Goal: Task Accomplishment & Management: Complete application form

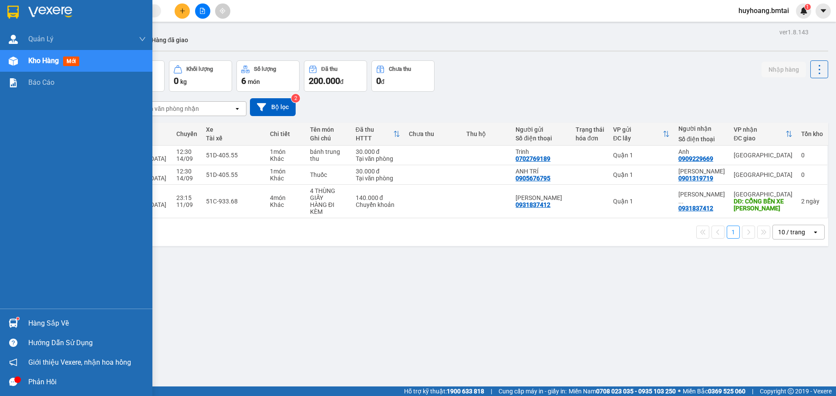
click at [52, 9] on img at bounding box center [50, 12] width 44 height 13
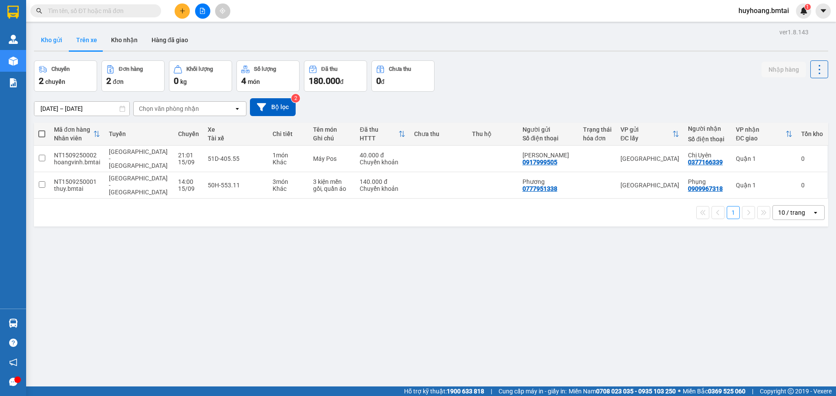
click at [59, 40] on button "Kho gửi" at bounding box center [51, 40] width 35 height 21
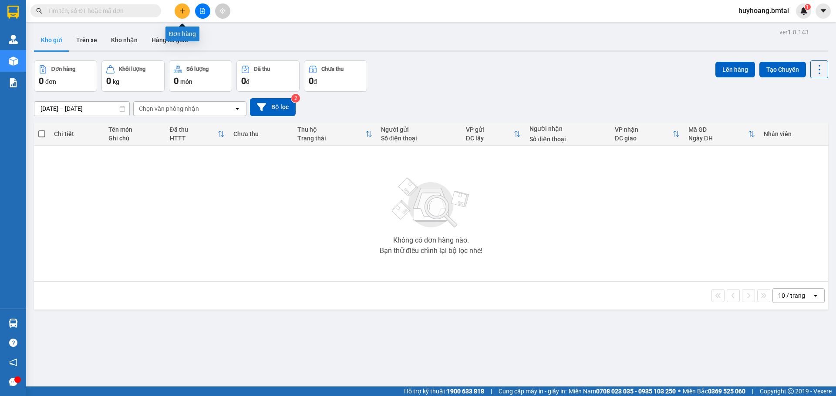
click at [182, 12] on icon "plus" at bounding box center [182, 11] width 6 height 6
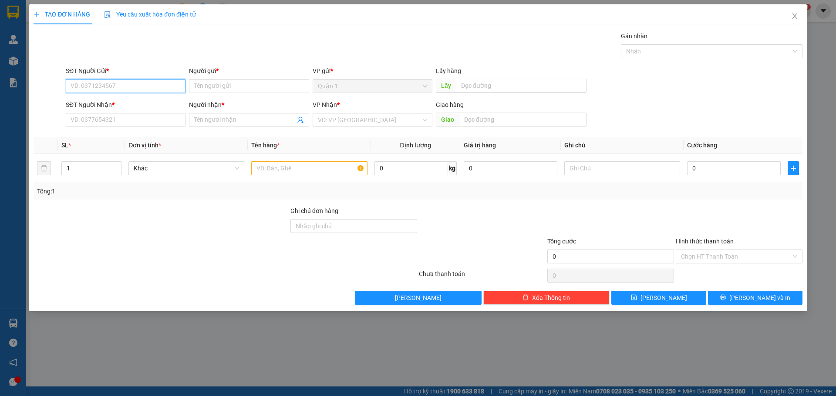
click at [142, 87] on input "SĐT Người Gửi *" at bounding box center [126, 86] width 120 height 14
type input "0385301663"
type input "D"
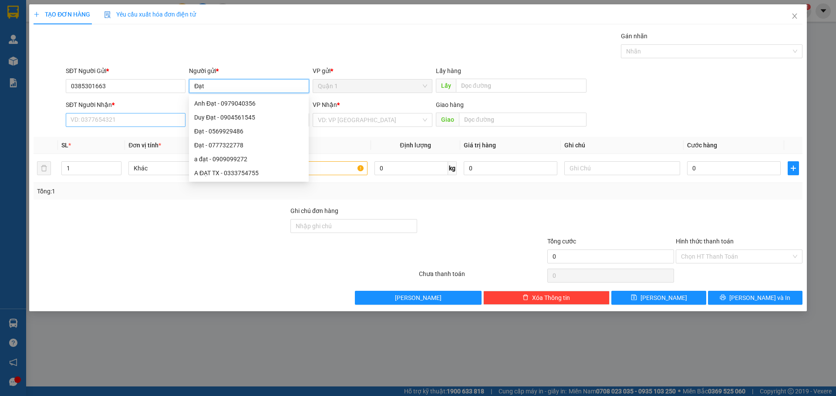
type input "Đạt"
click at [156, 117] on input "SĐT Người Nhận *" at bounding box center [126, 120] width 120 height 14
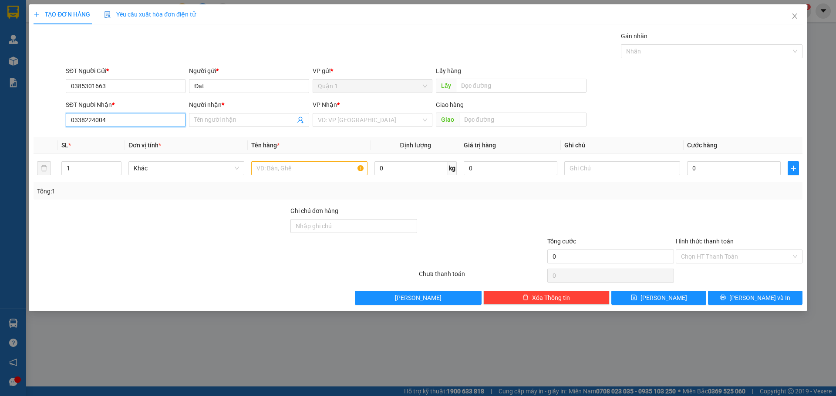
type input "0338224004"
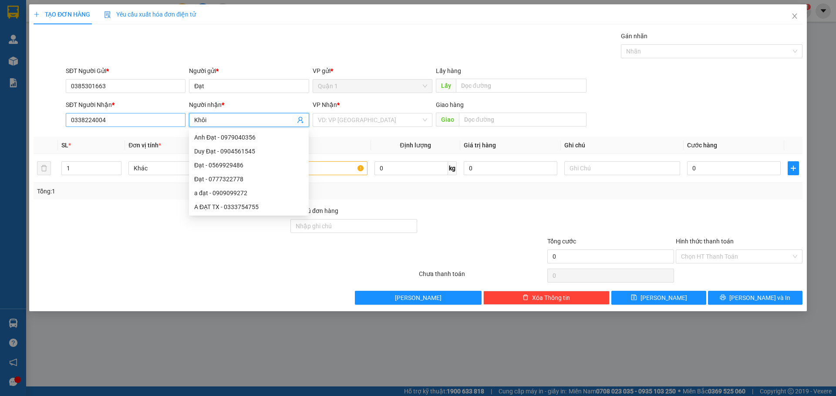
type input "Khôi"
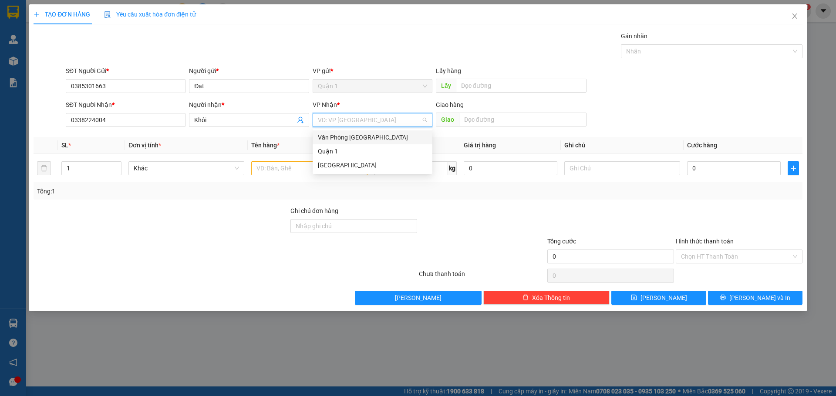
click at [371, 139] on div "Văn Phòng [GEOGRAPHIC_DATA]" at bounding box center [372, 138] width 109 height 10
click at [268, 163] on input "text" at bounding box center [309, 168] width 116 height 14
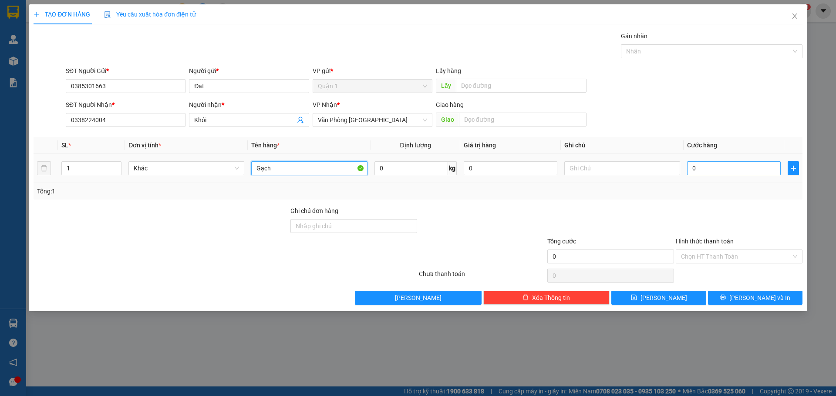
type input "Gạch"
click at [734, 172] on input "0" at bounding box center [734, 168] width 94 height 14
type input "5"
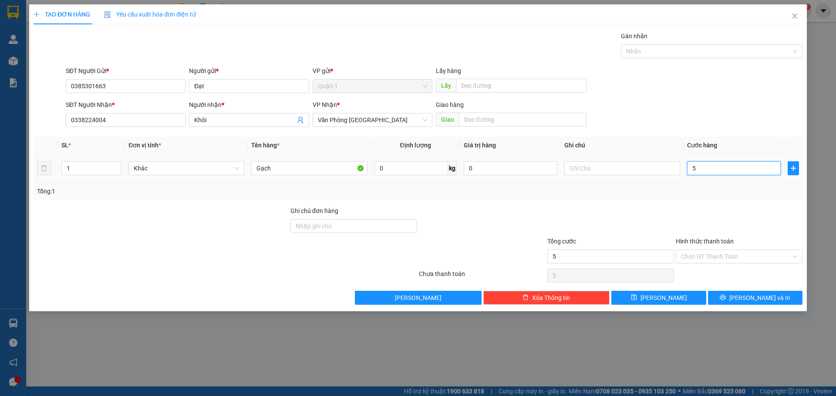
type input "50"
type input "500"
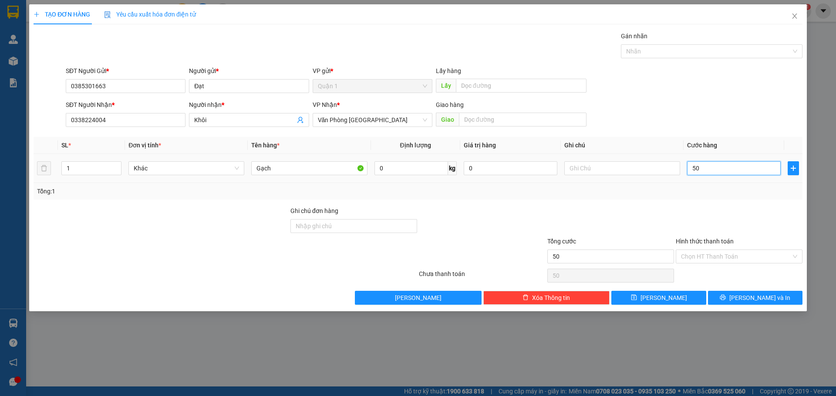
type input "500"
type input "5.000"
type input "50.000"
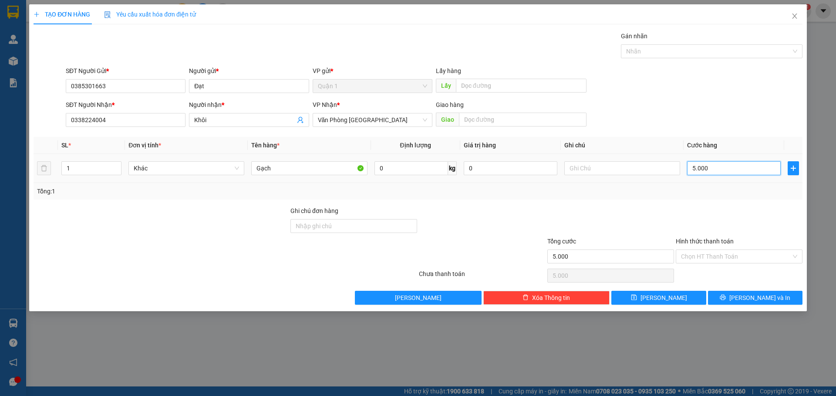
type input "50.000"
click at [582, 171] on input "text" at bounding box center [622, 168] width 116 height 14
type input "Bể vỡ không đền"
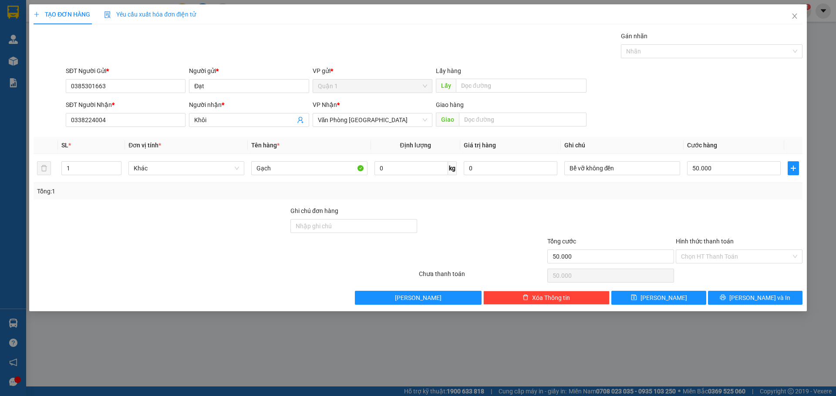
click at [618, 192] on div "Tổng: 1" at bounding box center [418, 192] width 762 height 10
click at [708, 257] on input "Hình thức thanh toán" at bounding box center [736, 256] width 110 height 13
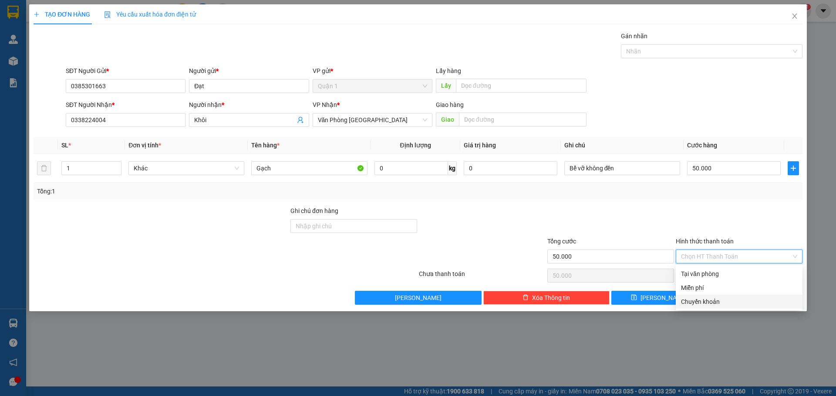
click at [711, 299] on div "Chuyển khoản" at bounding box center [739, 302] width 116 height 10
type input "0"
click at [720, 305] on div "Chuyển khoản" at bounding box center [739, 302] width 116 height 10
click at [603, 209] on div at bounding box center [610, 221] width 128 height 30
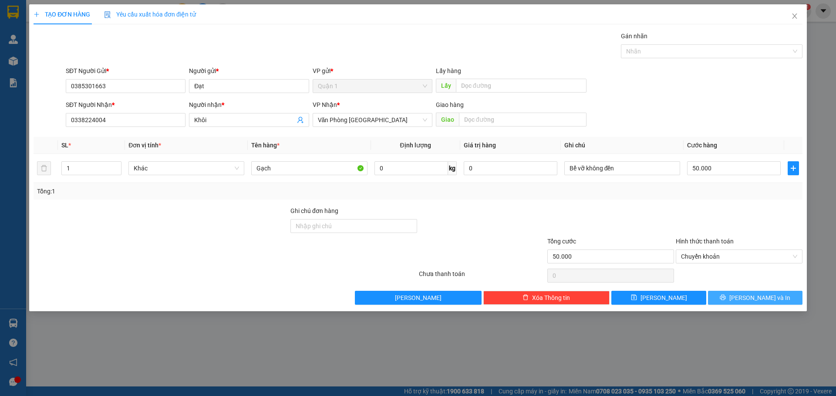
click at [725, 297] on icon "printer" at bounding box center [723, 298] width 6 height 6
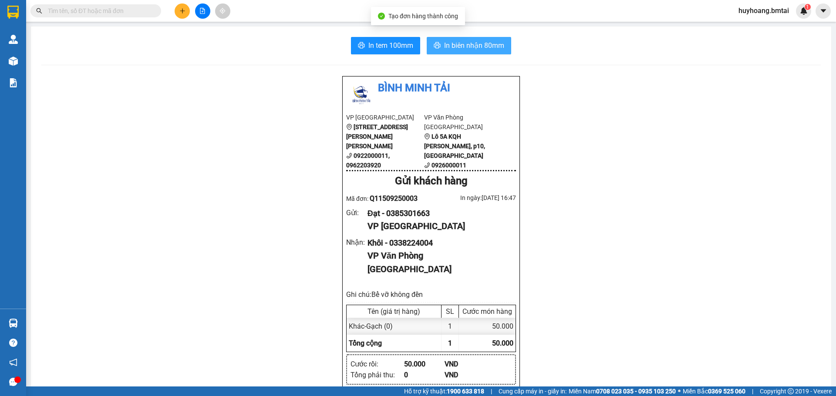
click at [495, 41] on span "In biên nhận 80mm" at bounding box center [474, 45] width 60 height 11
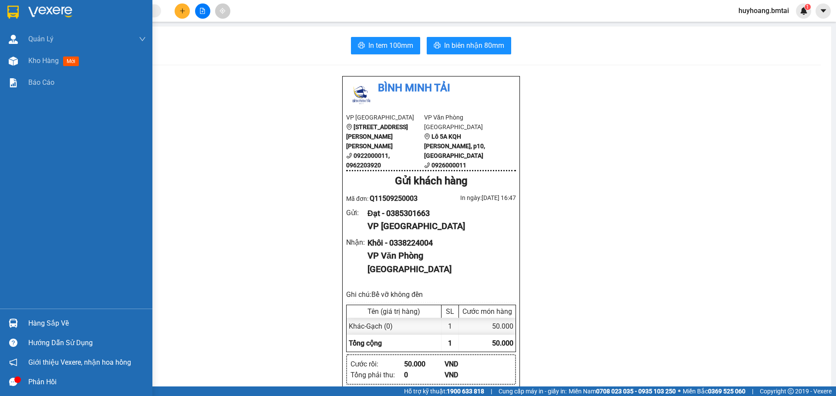
click at [32, 9] on img at bounding box center [50, 12] width 44 height 13
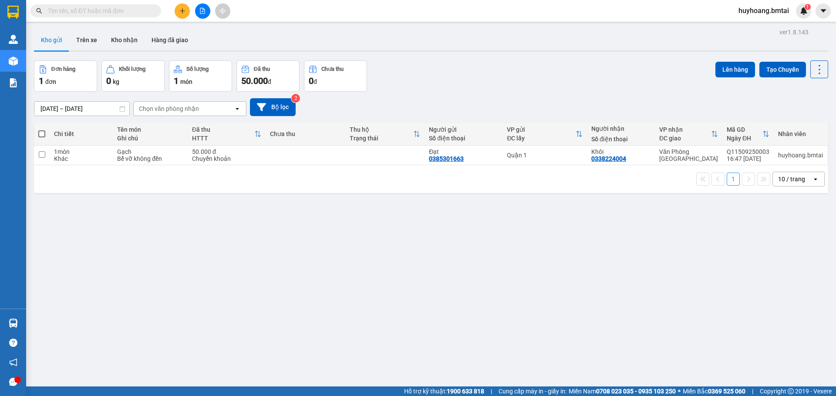
click at [111, 8] on input "text" at bounding box center [99, 11] width 103 height 10
click at [178, 7] on button at bounding box center [182, 10] width 15 height 15
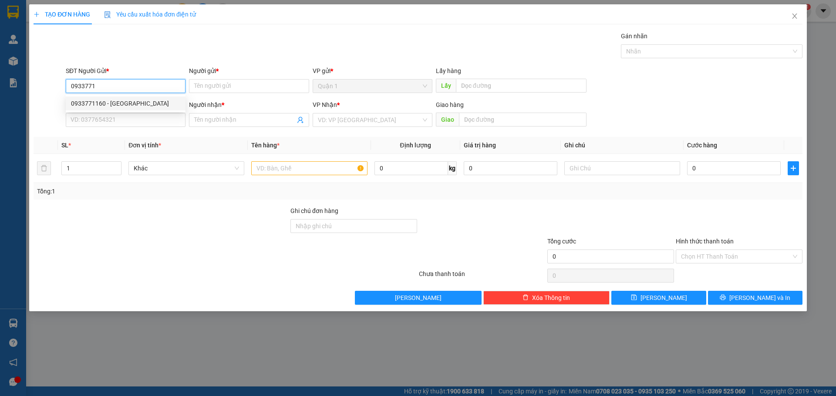
click at [138, 103] on div "0933771160 - [GEOGRAPHIC_DATA]" at bounding box center [125, 104] width 109 height 10
type input "0933771160"
type input "Hải"
type input "0902649901"
type input "Phương"
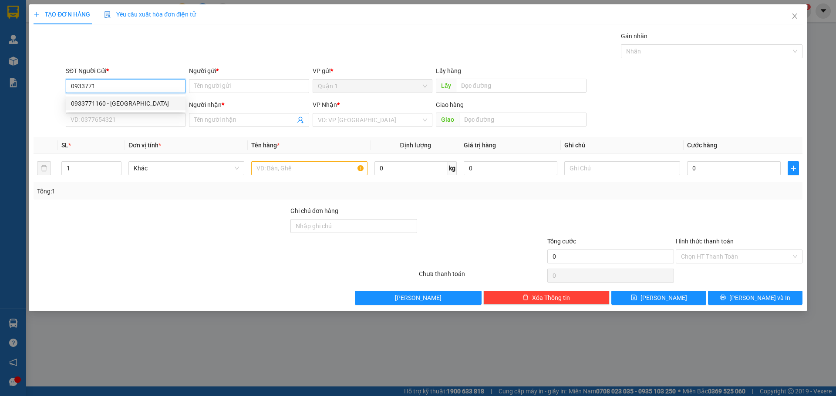
type input "Tm 22/8"
type input "70.000"
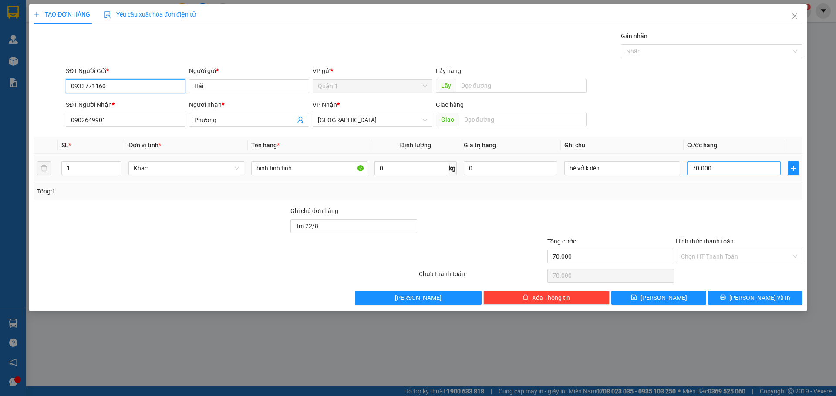
type input "0933771160"
click at [695, 169] on input "70.000" at bounding box center [734, 168] width 94 height 14
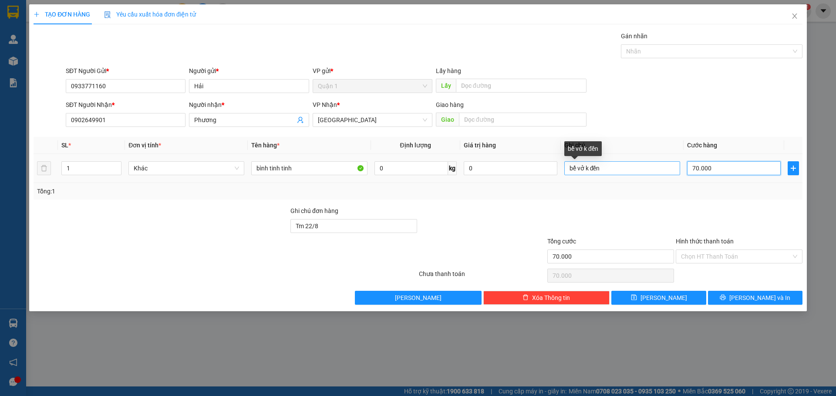
type input "5"
type input "50"
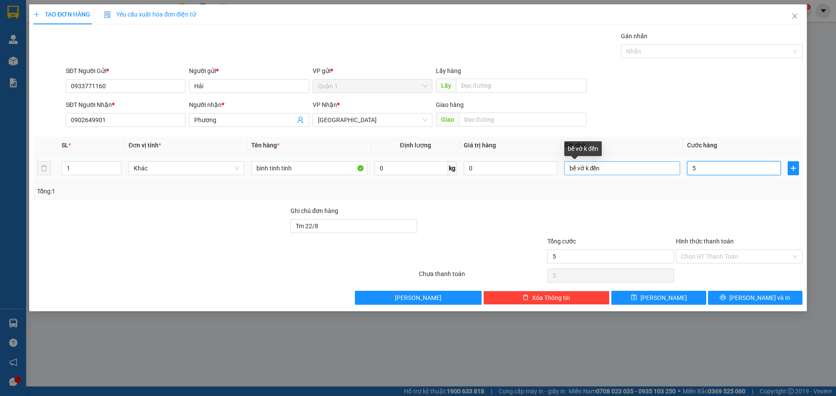
type input "50"
type input "500"
type input "5.000"
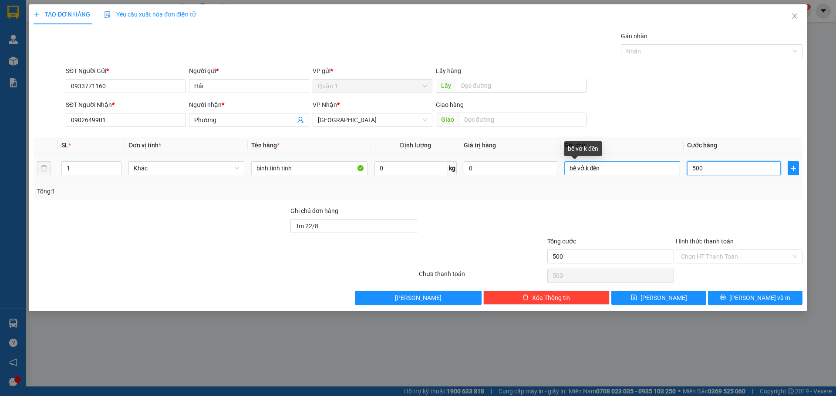
type input "5.000"
type input "50.000"
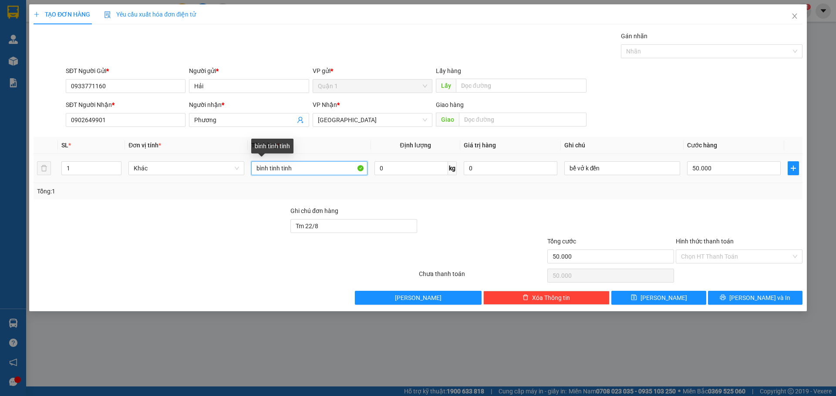
click at [263, 169] on input "bình tinh tinh" at bounding box center [309, 168] width 116 height 14
click at [276, 173] on input "bình tinh tinh" at bounding box center [309, 168] width 116 height 14
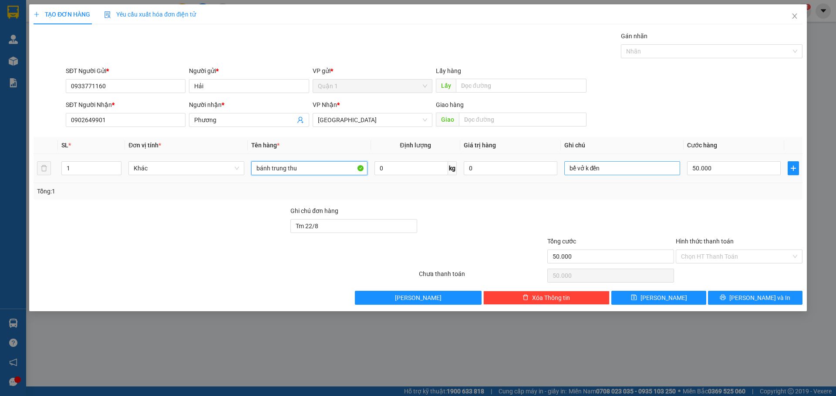
type input "bánh trung thu"
click at [603, 168] on input "bể vở k đền" at bounding box center [622, 168] width 116 height 14
click at [624, 215] on div at bounding box center [610, 221] width 128 height 30
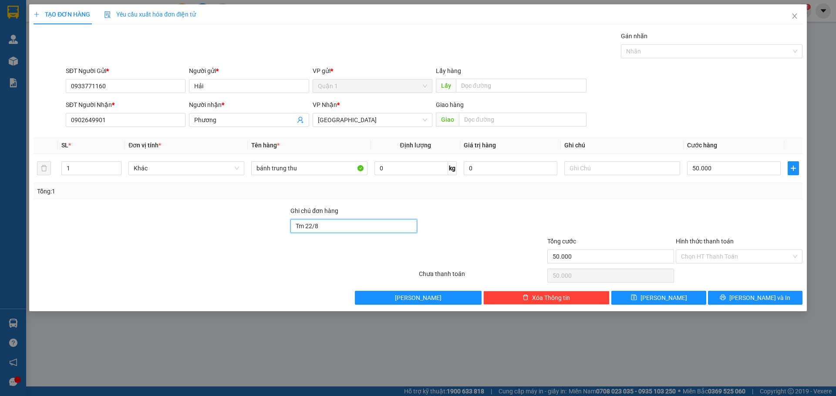
click at [357, 230] on input "Tm 22/8" at bounding box center [353, 226] width 127 height 14
click at [765, 257] on input "Hình thức thanh toán" at bounding box center [736, 256] width 110 height 13
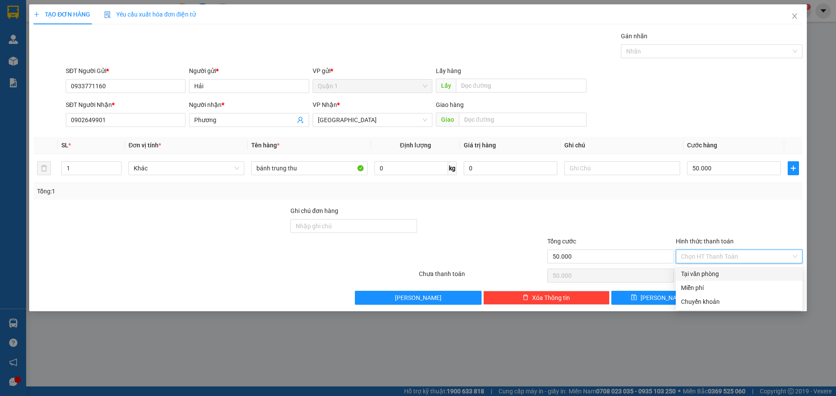
click at [732, 213] on div at bounding box center [739, 221] width 128 height 30
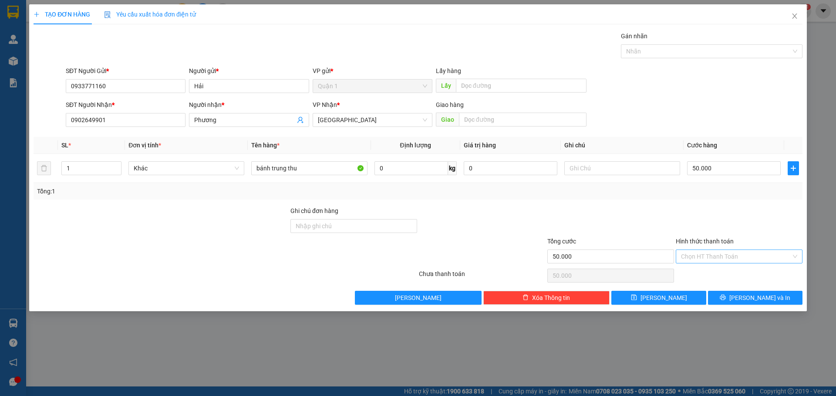
click at [711, 254] on input "Hình thức thanh toán" at bounding box center [736, 256] width 110 height 13
click at [708, 303] on div "Chuyển khoản" at bounding box center [739, 302] width 116 height 10
type input "0"
click at [726, 295] on button "[PERSON_NAME] và In" at bounding box center [755, 298] width 94 height 14
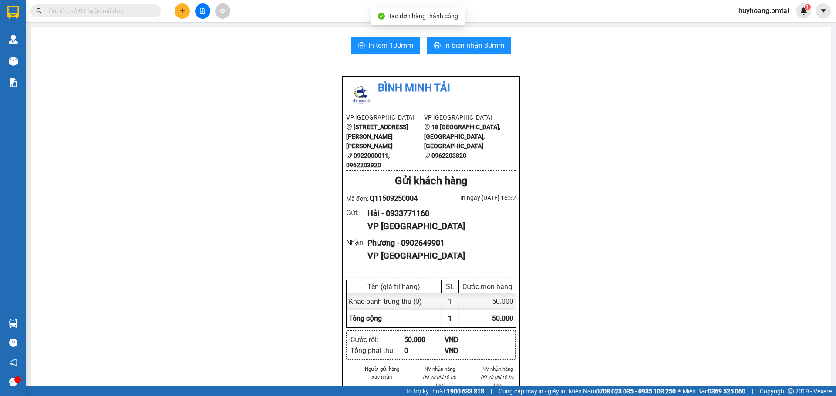
click at [471, 54] on button "In biên nhận 80mm" at bounding box center [468, 45] width 84 height 17
